Goal: Complete application form: Complete application form

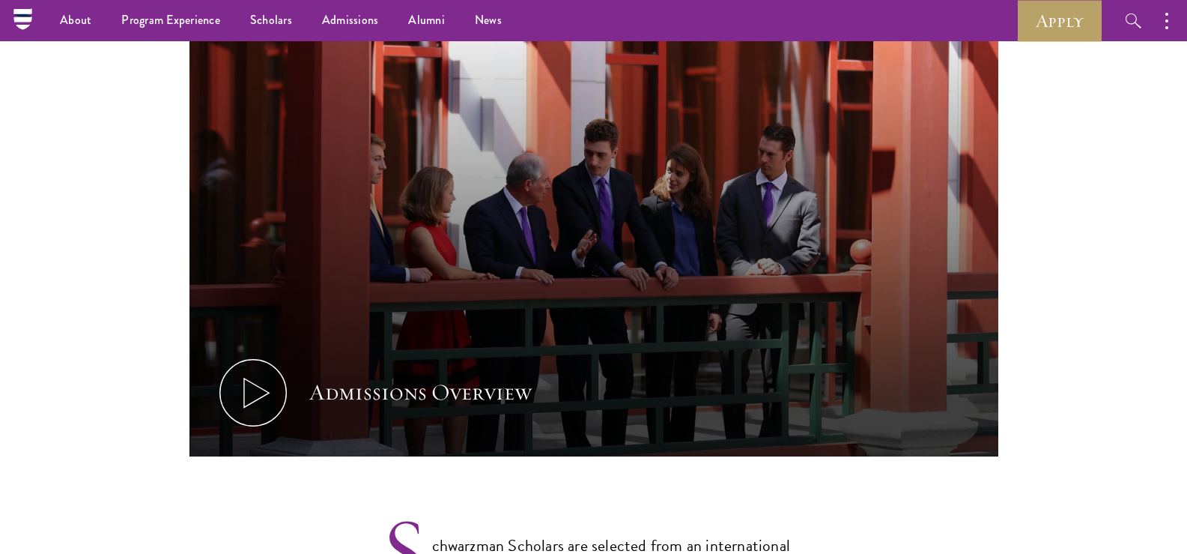
scroll to position [749, 0]
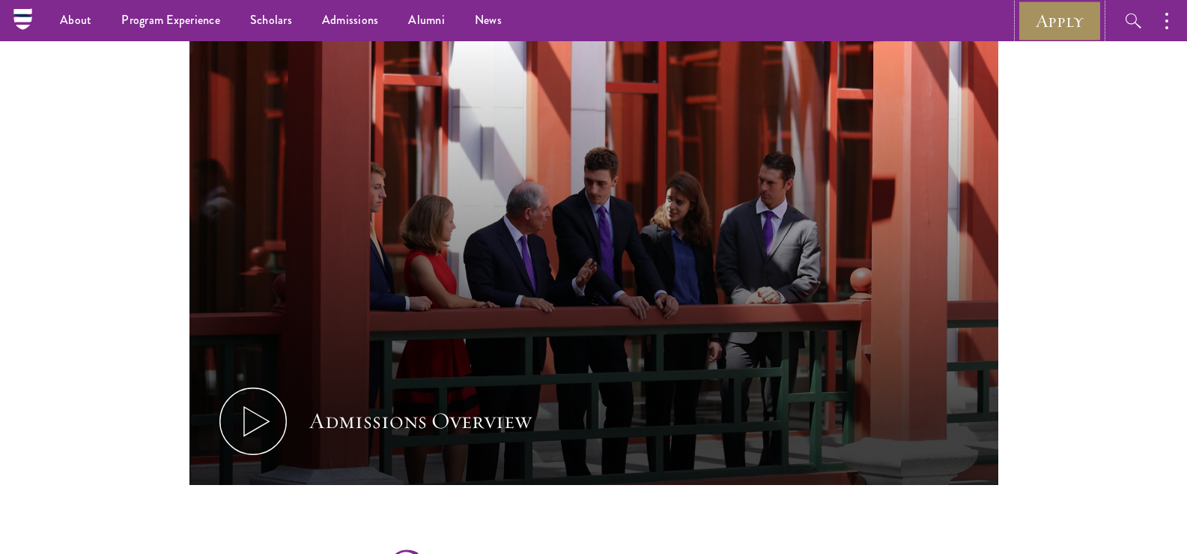
click at [1043, 6] on link "Apply" at bounding box center [1060, 20] width 84 height 41
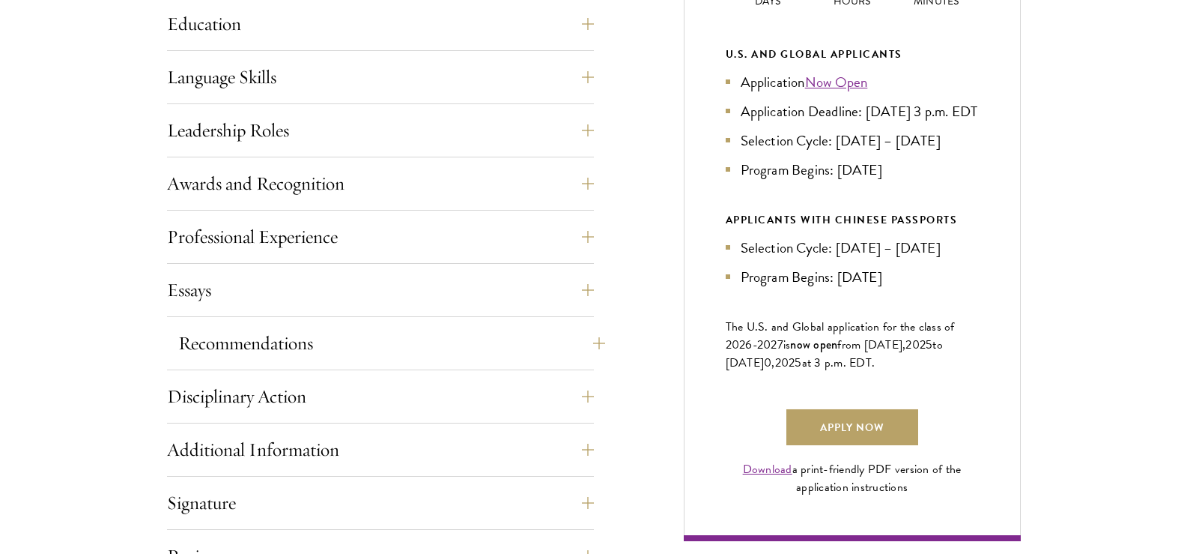
scroll to position [1049, 0]
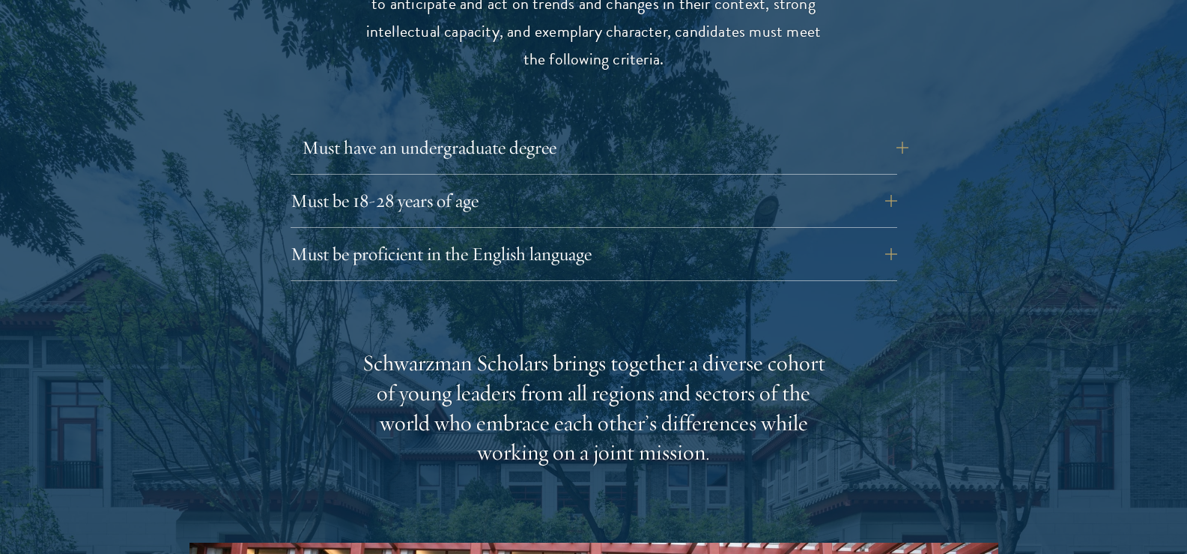
scroll to position [2172, 0]
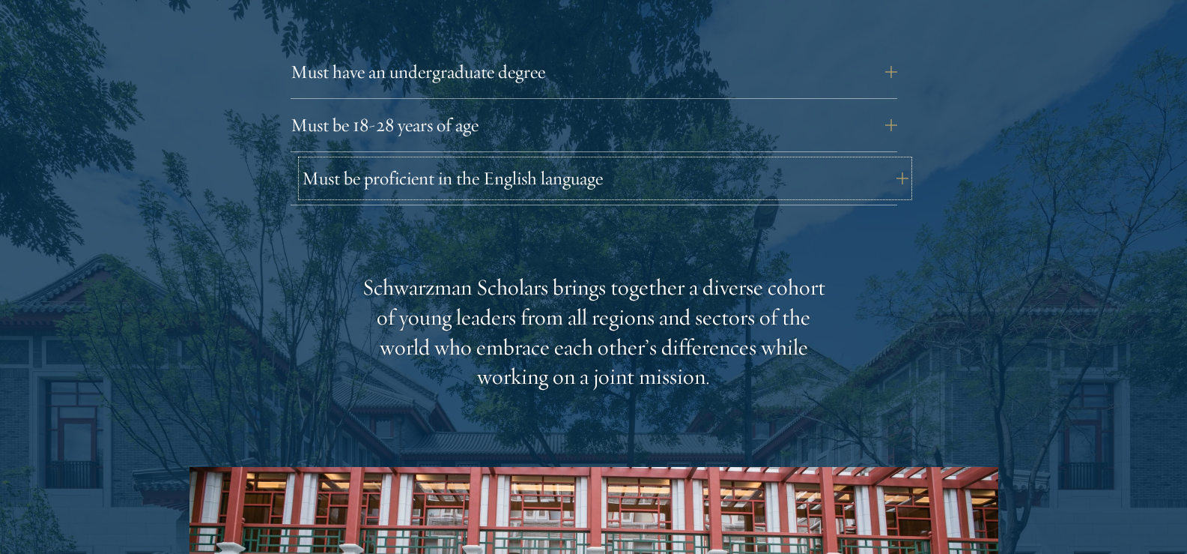
click at [904, 160] on button "Must be proficient in the English language" at bounding box center [605, 178] width 607 height 36
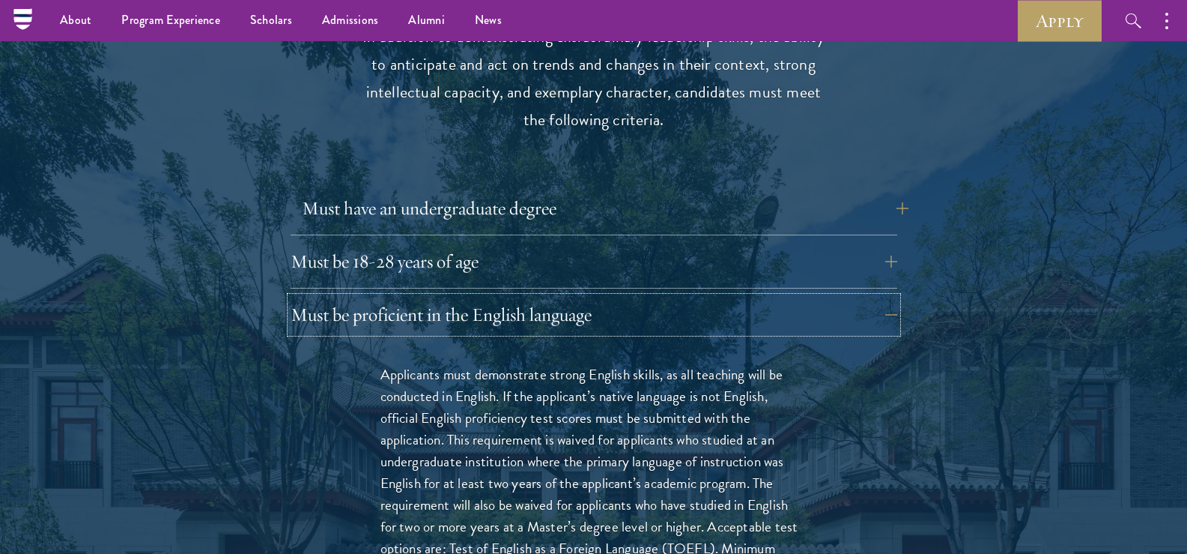
scroll to position [2022, 0]
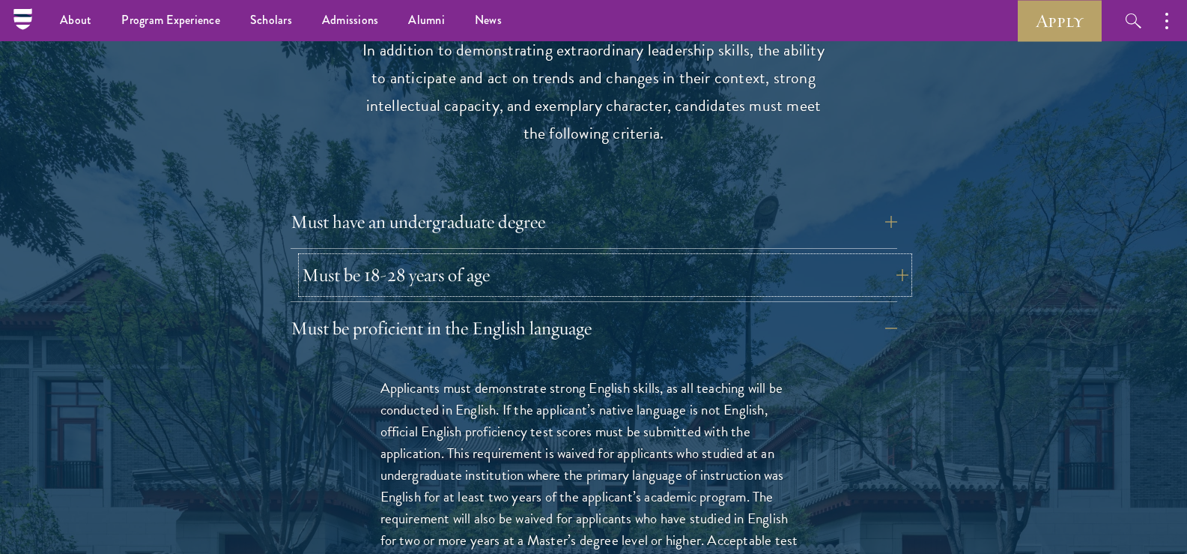
click at [891, 257] on button "Must be 18-28 years of age" at bounding box center [605, 275] width 607 height 36
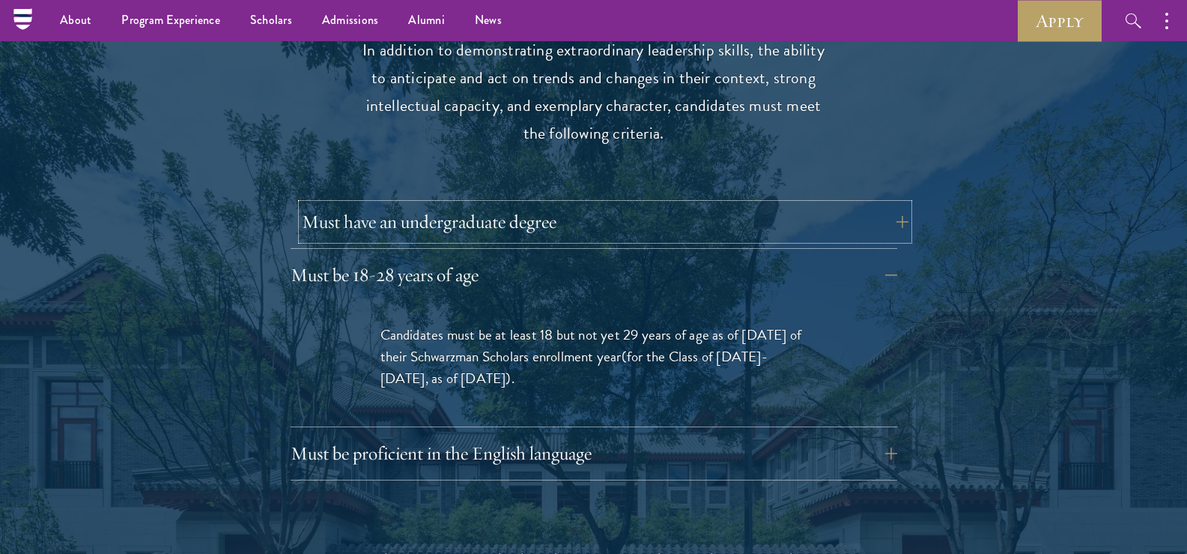
click at [829, 205] on button "Must have an undergraduate degree" at bounding box center [605, 222] width 607 height 36
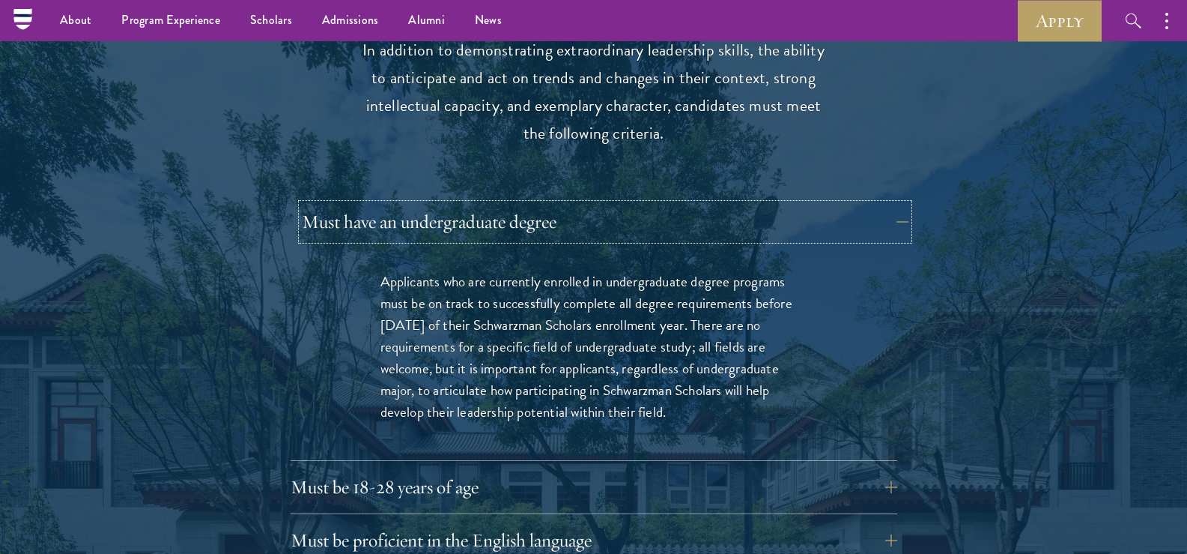
click at [829, 204] on button "Must have an undergraduate degree" at bounding box center [605, 222] width 607 height 36
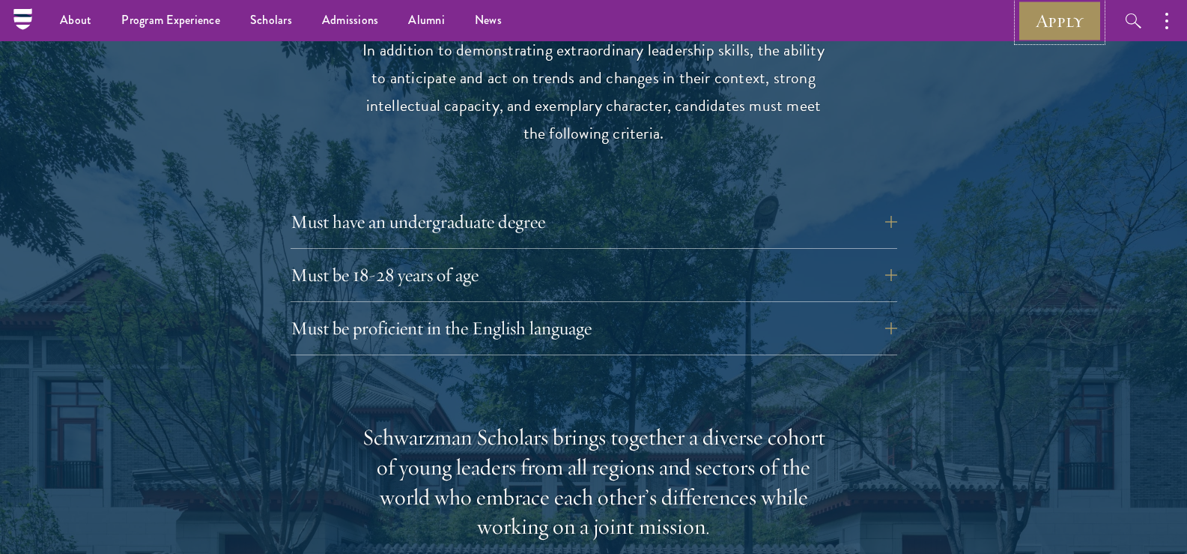
click at [1042, 20] on link "Apply" at bounding box center [1060, 20] width 84 height 41
